Goal: Information Seeking & Learning: Learn about a topic

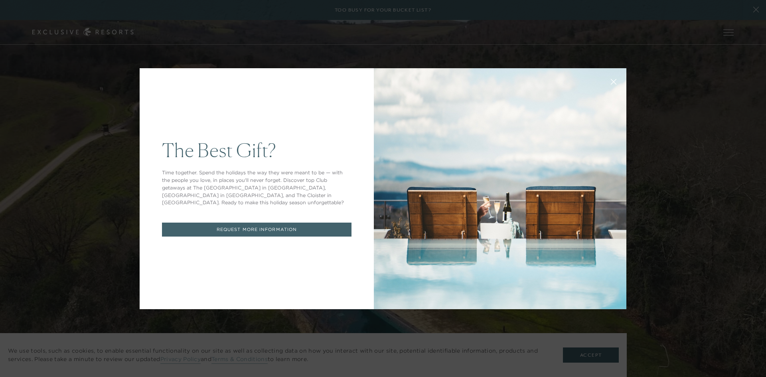
click at [617, 78] on button at bounding box center [613, 80] width 19 height 19
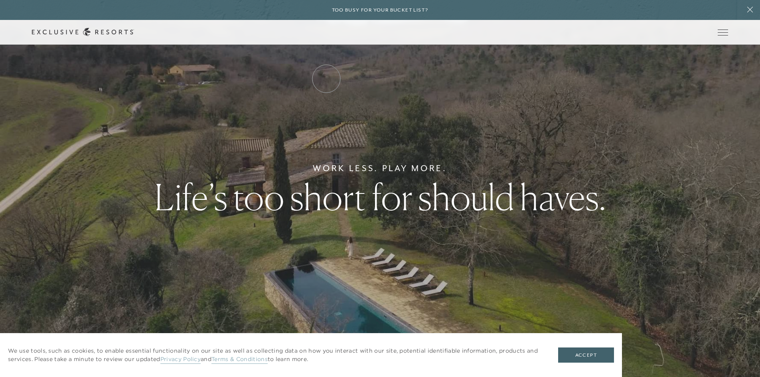
click at [0, 0] on link "Residence Collection" at bounding box center [0, 0] width 0 height 0
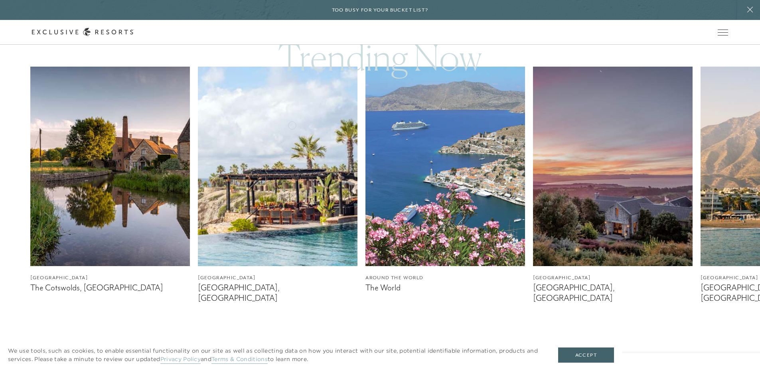
scroll to position [479, 0]
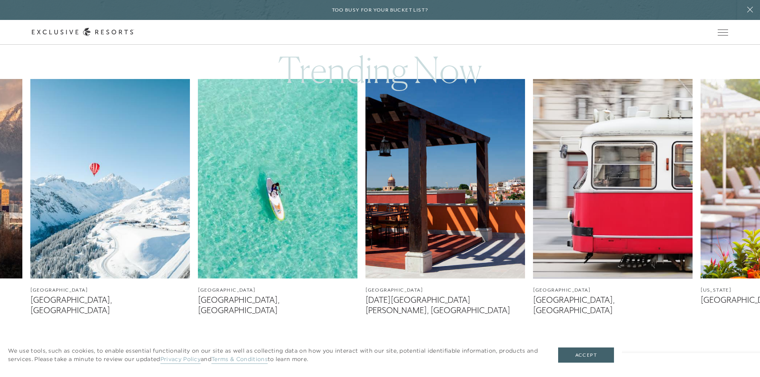
click at [292, 124] on img at bounding box center [278, 178] width 160 height 199
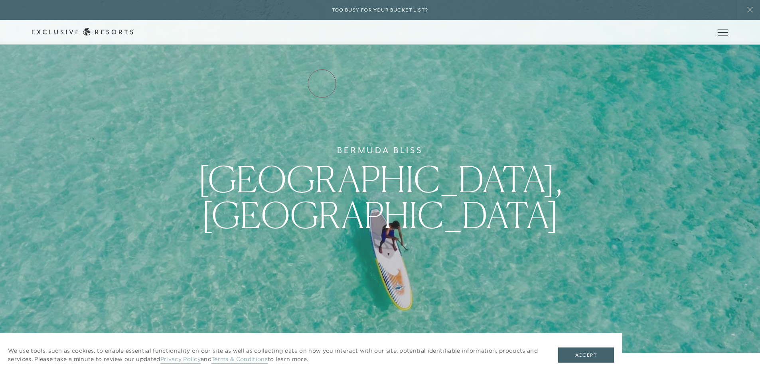
click at [0, 0] on link "Residence Collection" at bounding box center [0, 0] width 0 height 0
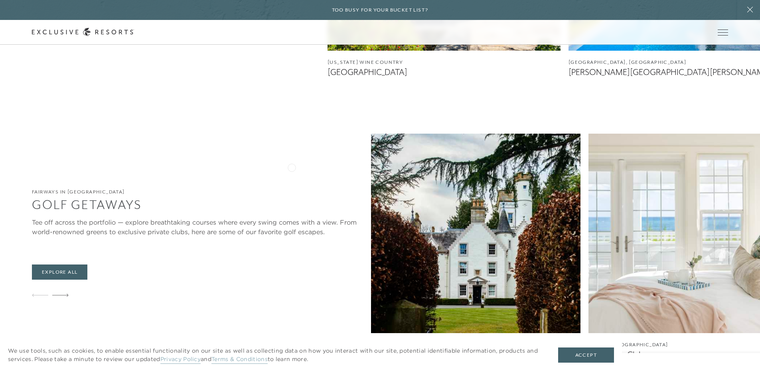
scroll to position [2512, 0]
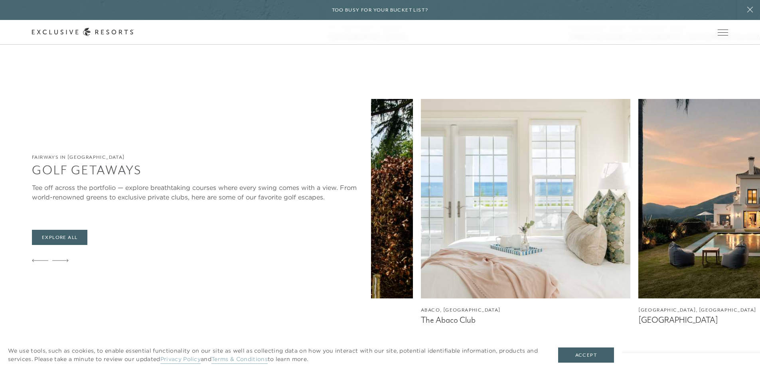
click at [421, 167] on img at bounding box center [525, 198] width 209 height 199
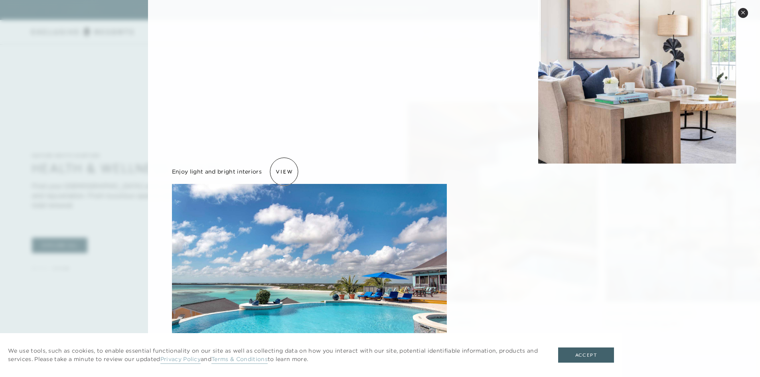
scroll to position [0, 0]
